Goal: Transaction & Acquisition: Purchase product/service

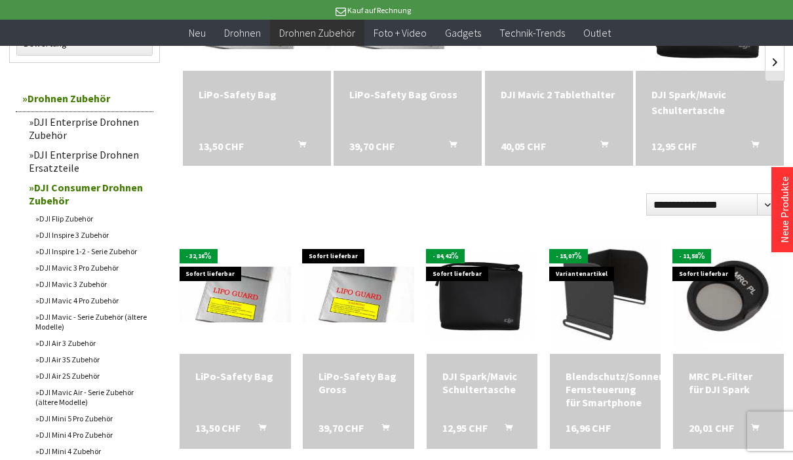
scroll to position [317, 0]
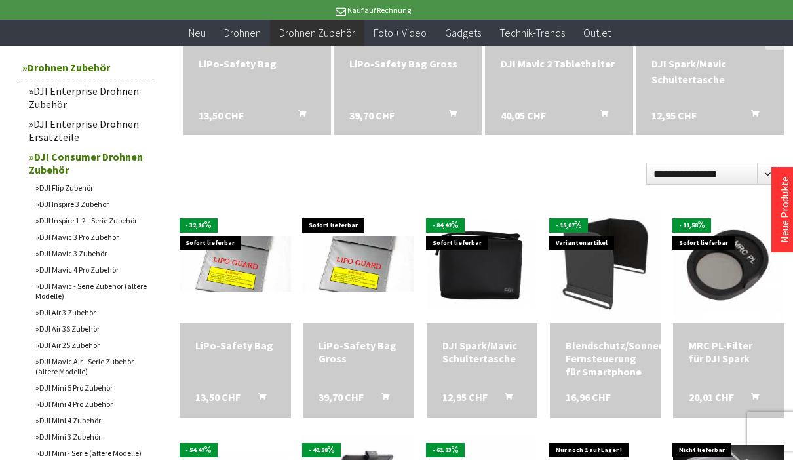
click at [48, 240] on link "DJI Mavic 3 Pro Zubehör" at bounding box center [91, 237] width 125 height 16
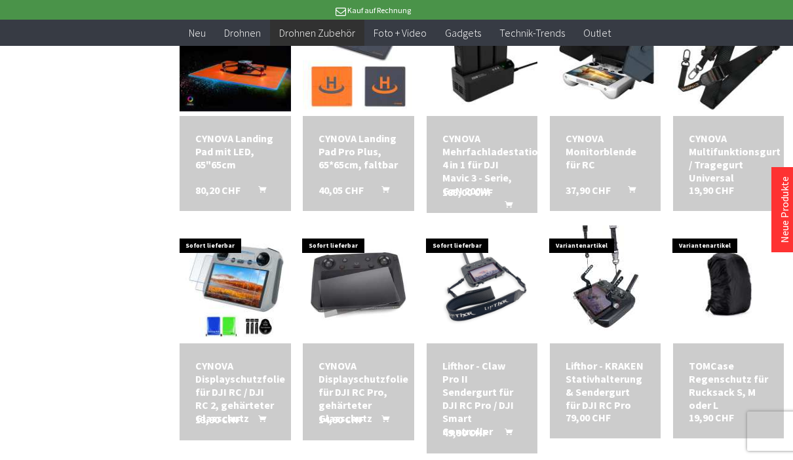
scroll to position [1455, 0]
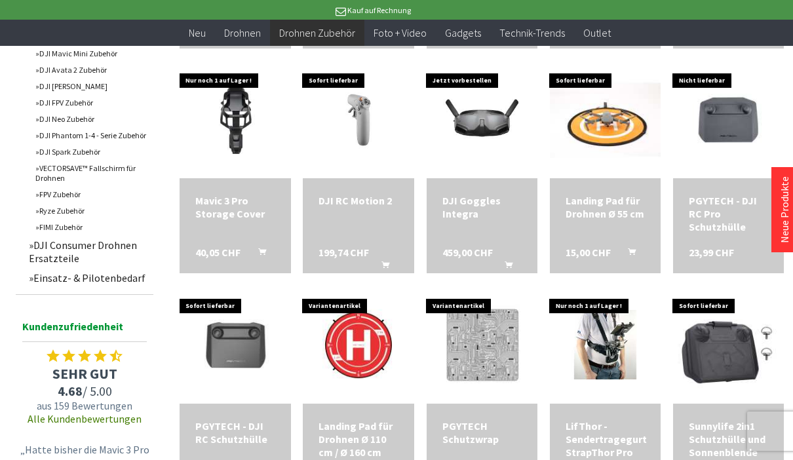
scroll to position [702, 0]
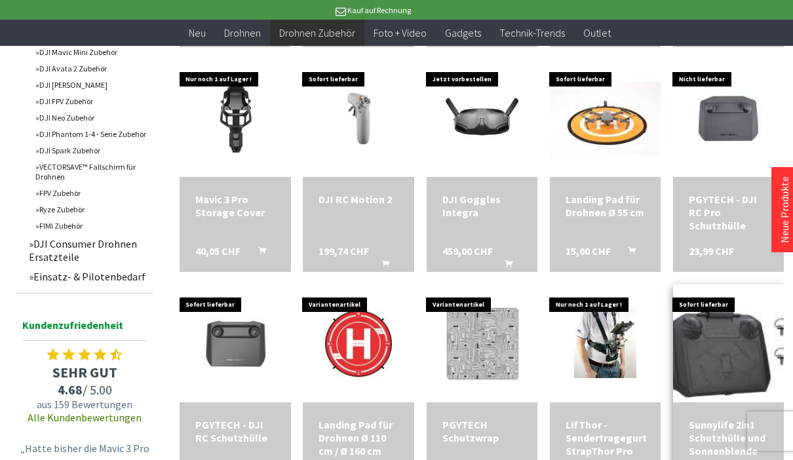
click at [743, 325] on img at bounding box center [728, 343] width 155 height 155
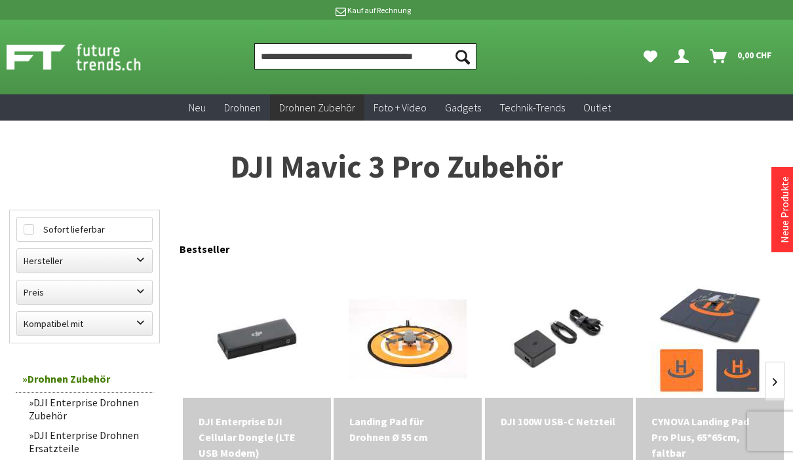
click at [369, 66] on input "Produkt, Marke, Kategorie, EAN, Artikelnummer…" at bounding box center [365, 56] width 222 height 26
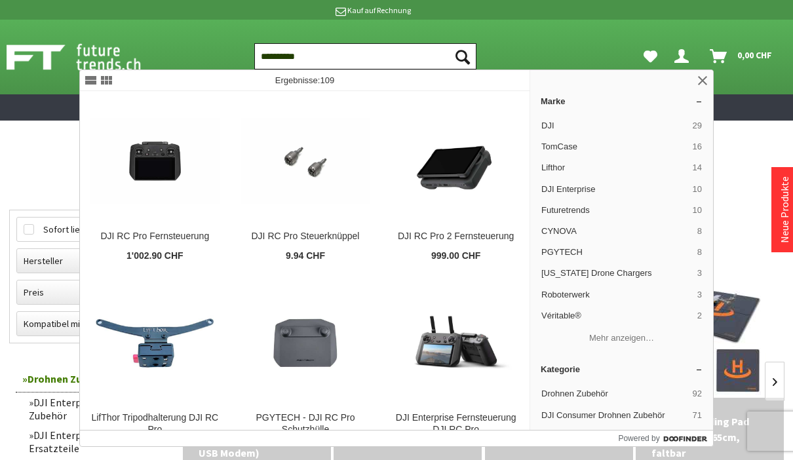
type input "**********"
click at [463, 56] on button "Suchen" at bounding box center [463, 56] width 28 height 26
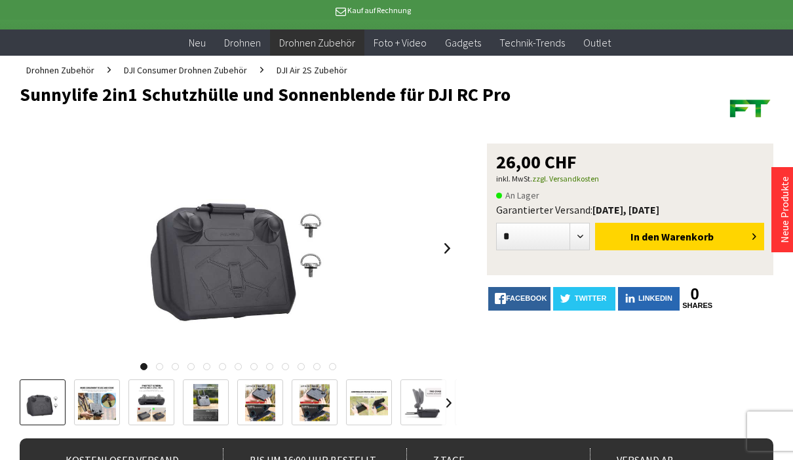
scroll to position [53, 0]
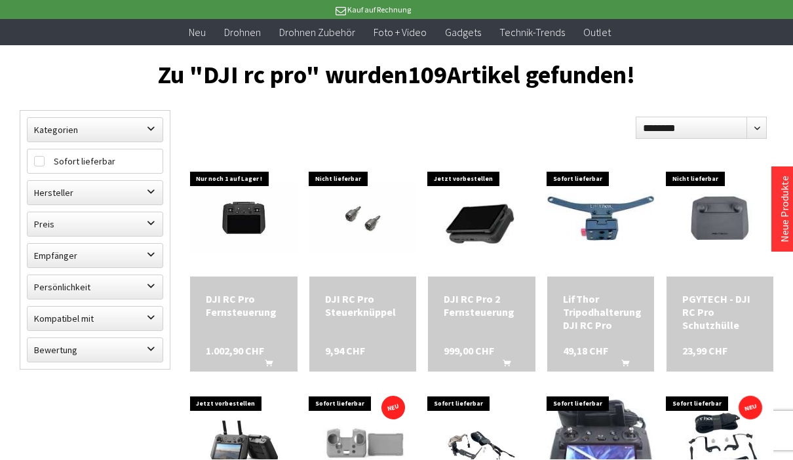
scroll to position [108, 0]
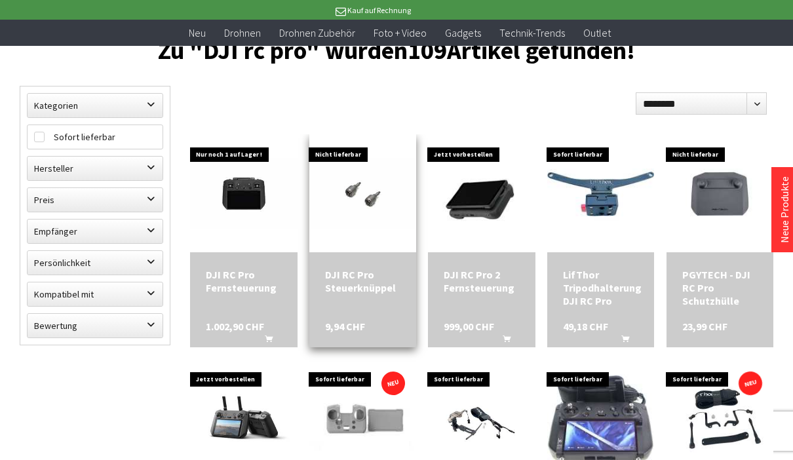
click at [358, 290] on div "DJI RC Pro Steuerknüppel" at bounding box center [362, 281] width 75 height 26
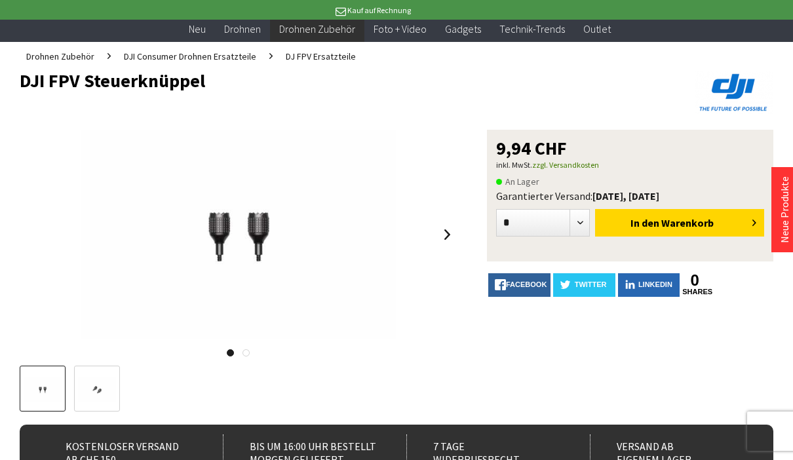
scroll to position [24, 0]
